Goal: Information Seeking & Learning: Learn about a topic

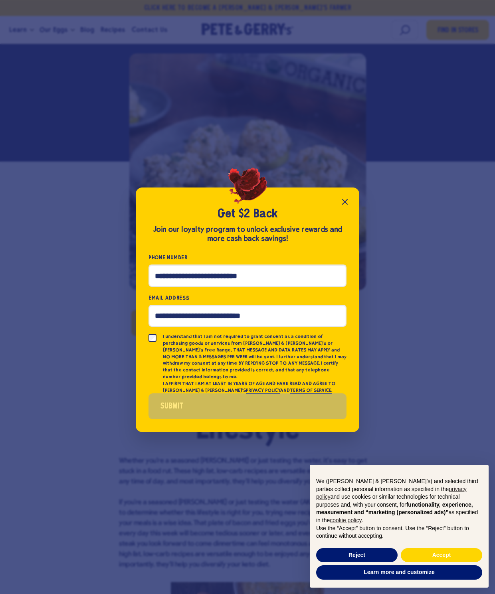
scroll to position [171, 0]
click at [351, 210] on button "Close popup" at bounding box center [345, 202] width 16 height 16
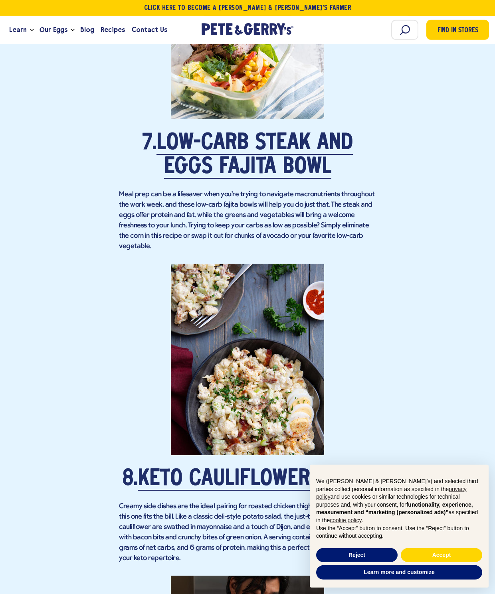
scroll to position [2740, 0]
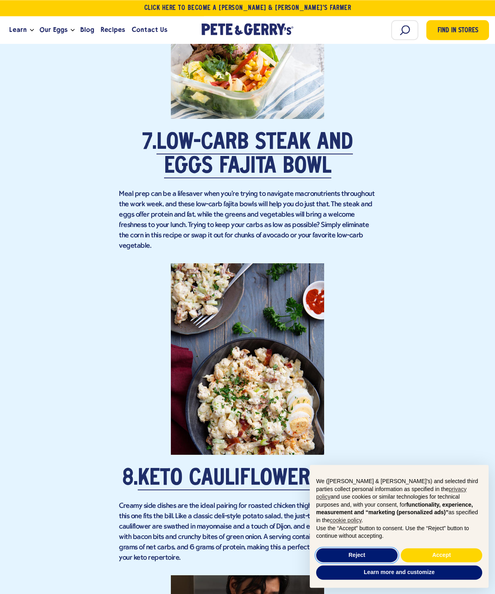
click at [382, 562] on button "Reject" at bounding box center [356, 555] width 81 height 14
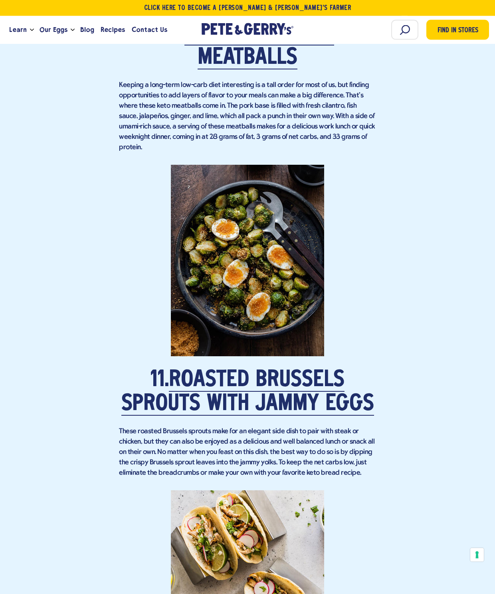
scroll to position [3822, 0]
click at [273, 304] on p at bounding box center [247, 259] width 257 height 191
click at [285, 277] on p at bounding box center [247, 259] width 257 height 191
click at [286, 374] on link "Roasted Brussels Sprouts with Jammy Eggs" at bounding box center [247, 392] width 252 height 46
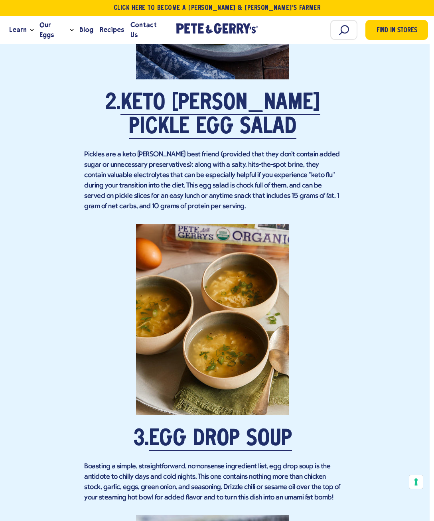
scroll to position [1200, 4]
click at [264, 351] on p at bounding box center [212, 318] width 257 height 191
click at [283, 437] on link "Egg Drop Soup" at bounding box center [220, 439] width 143 height 22
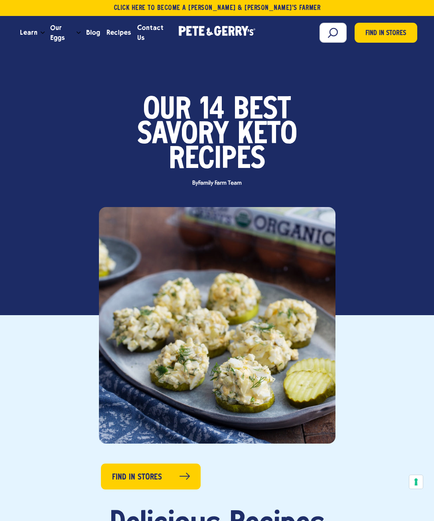
scroll to position [18, 0]
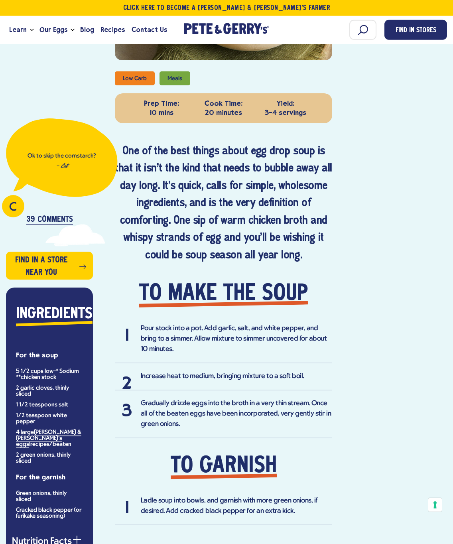
scroll to position [343, 0]
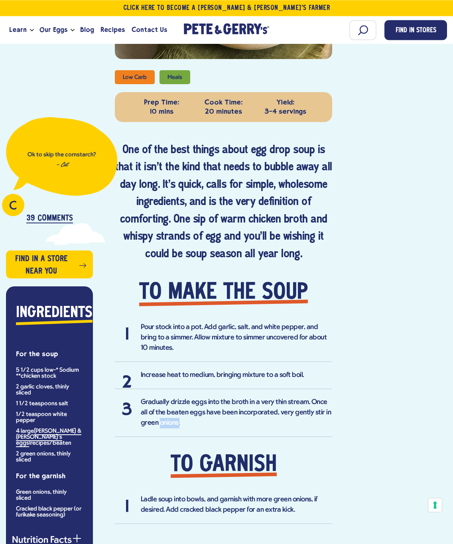
click at [400, 351] on div "C Ok to skip the cornstarch? — Cat 39 Comments Find in a store near you Ingredi…" at bounding box center [226, 284] width 441 height 574
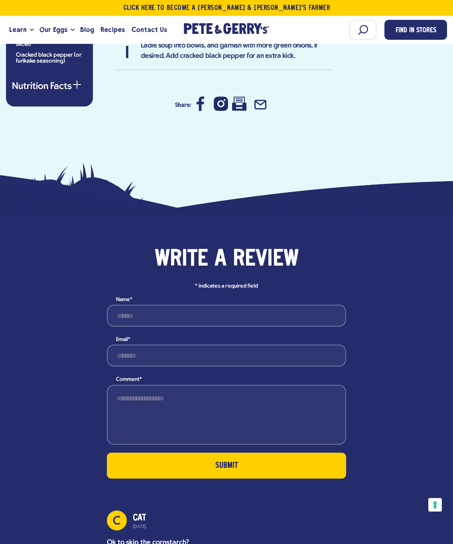
scroll to position [778, 0]
